Goal: Find specific page/section: Find specific page/section

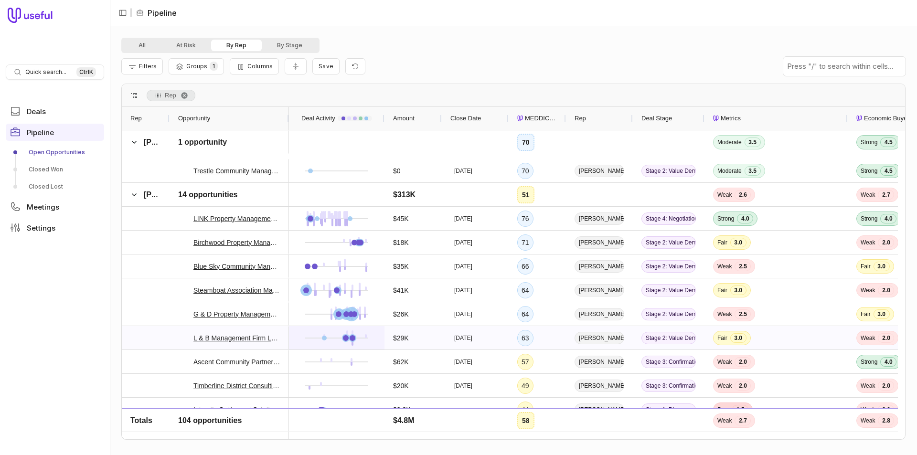
scroll to position [1051, 0]
